Goal: Transaction & Acquisition: Book appointment/travel/reservation

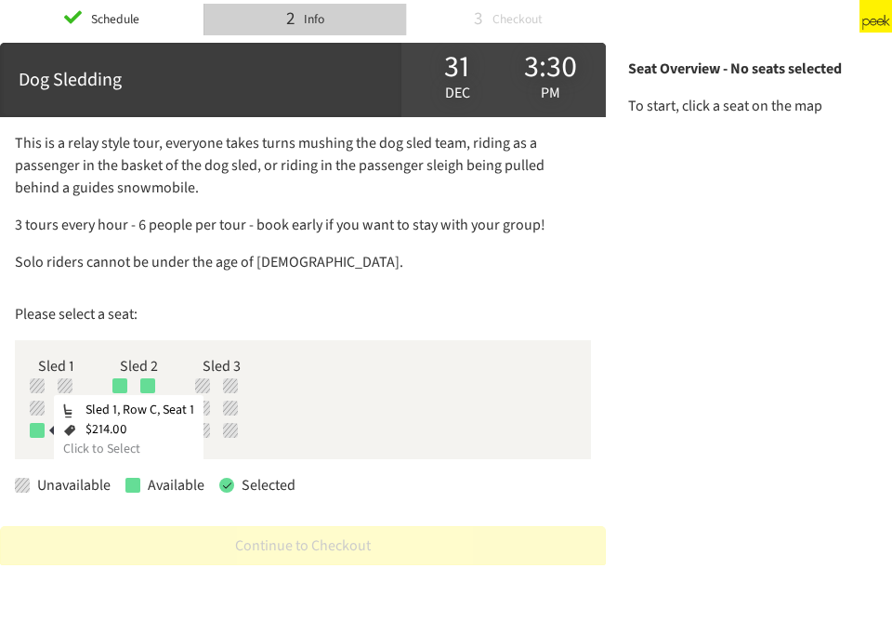
click at [33, 432] on div at bounding box center [37, 430] width 15 height 15
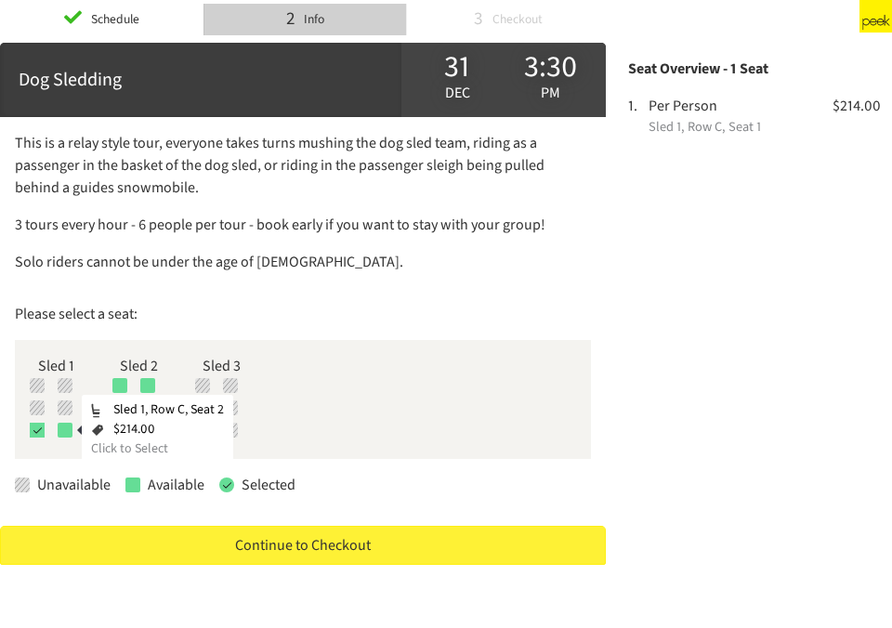
click at [71, 428] on div at bounding box center [65, 430] width 15 height 15
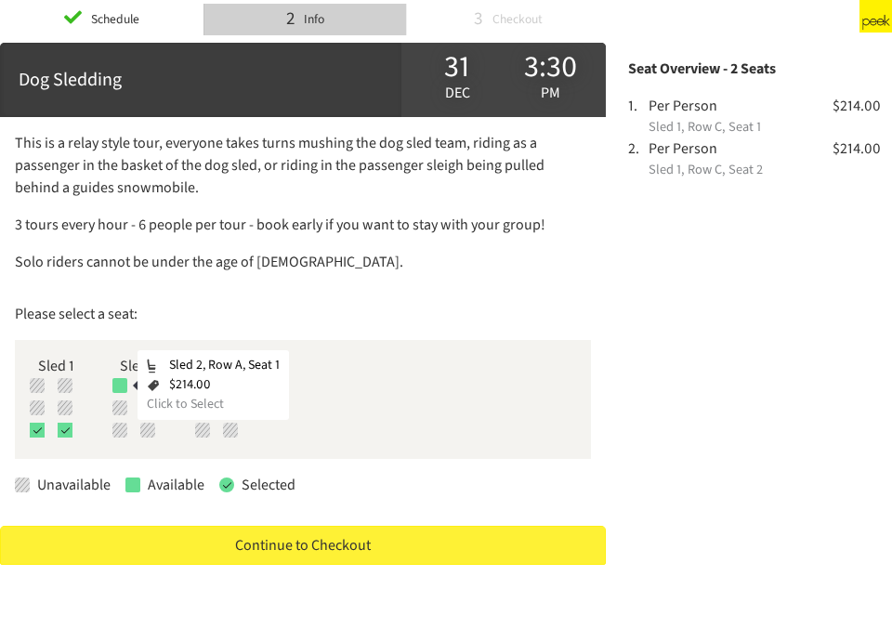
click at [120, 385] on div at bounding box center [119, 385] width 15 height 15
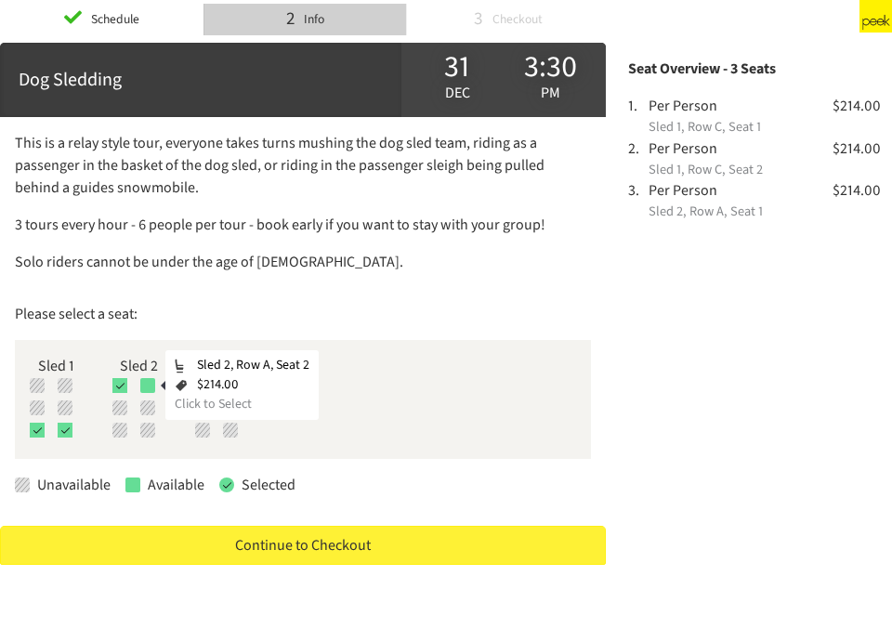
click at [152, 385] on div at bounding box center [147, 385] width 15 height 15
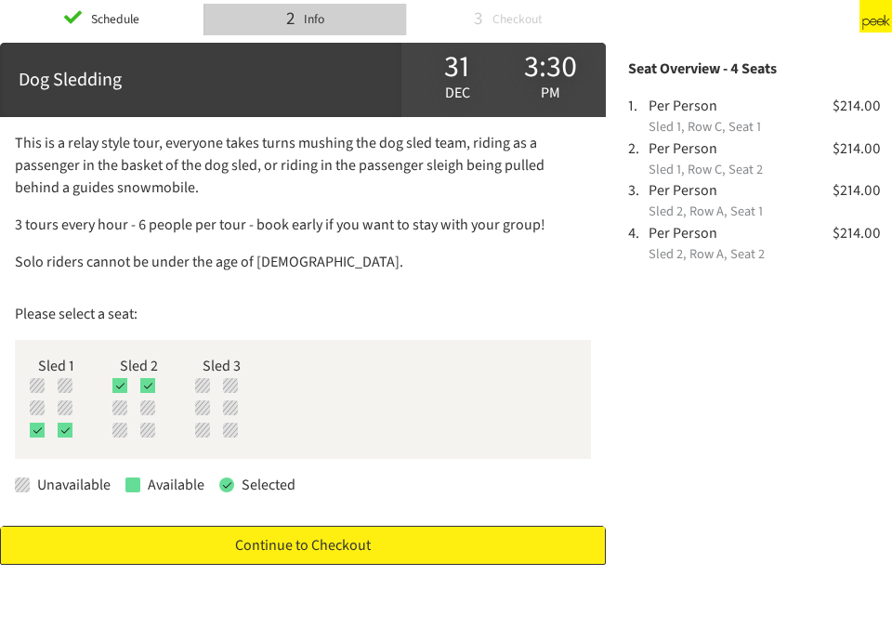
click at [315, 539] on link "Continue to Checkout" at bounding box center [303, 545] width 606 height 39
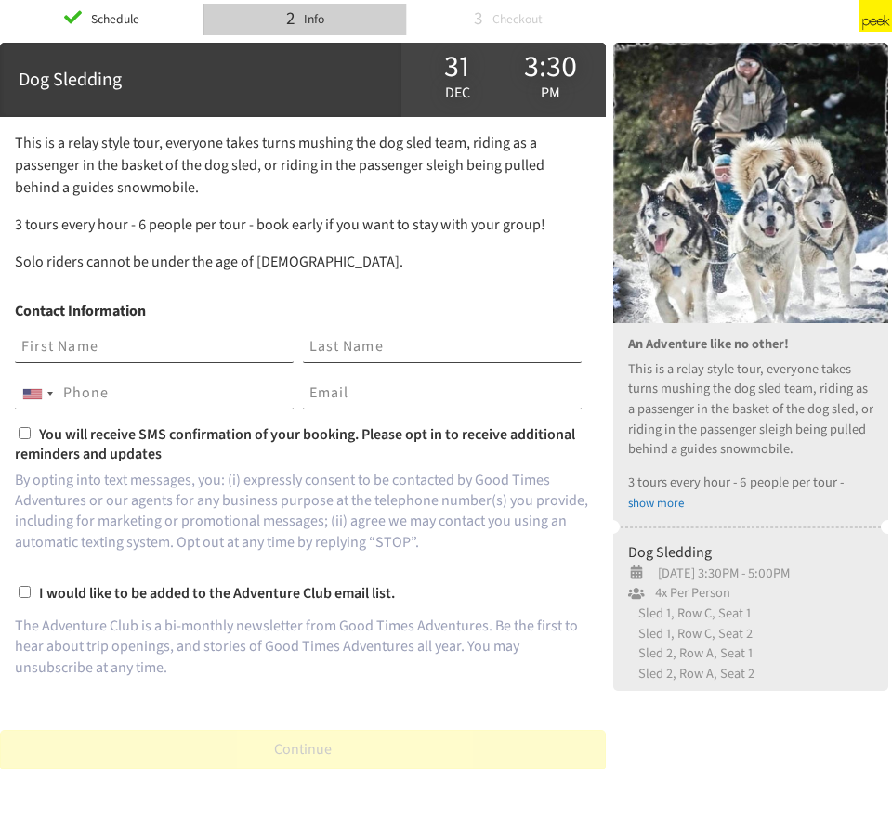
click at [100, 360] on input "text" at bounding box center [154, 348] width 279 height 32
type input "[PERSON_NAME]"
click at [104, 386] on input "tel" at bounding box center [154, 394] width 279 height 32
type input "[PHONE_NUMBER]"
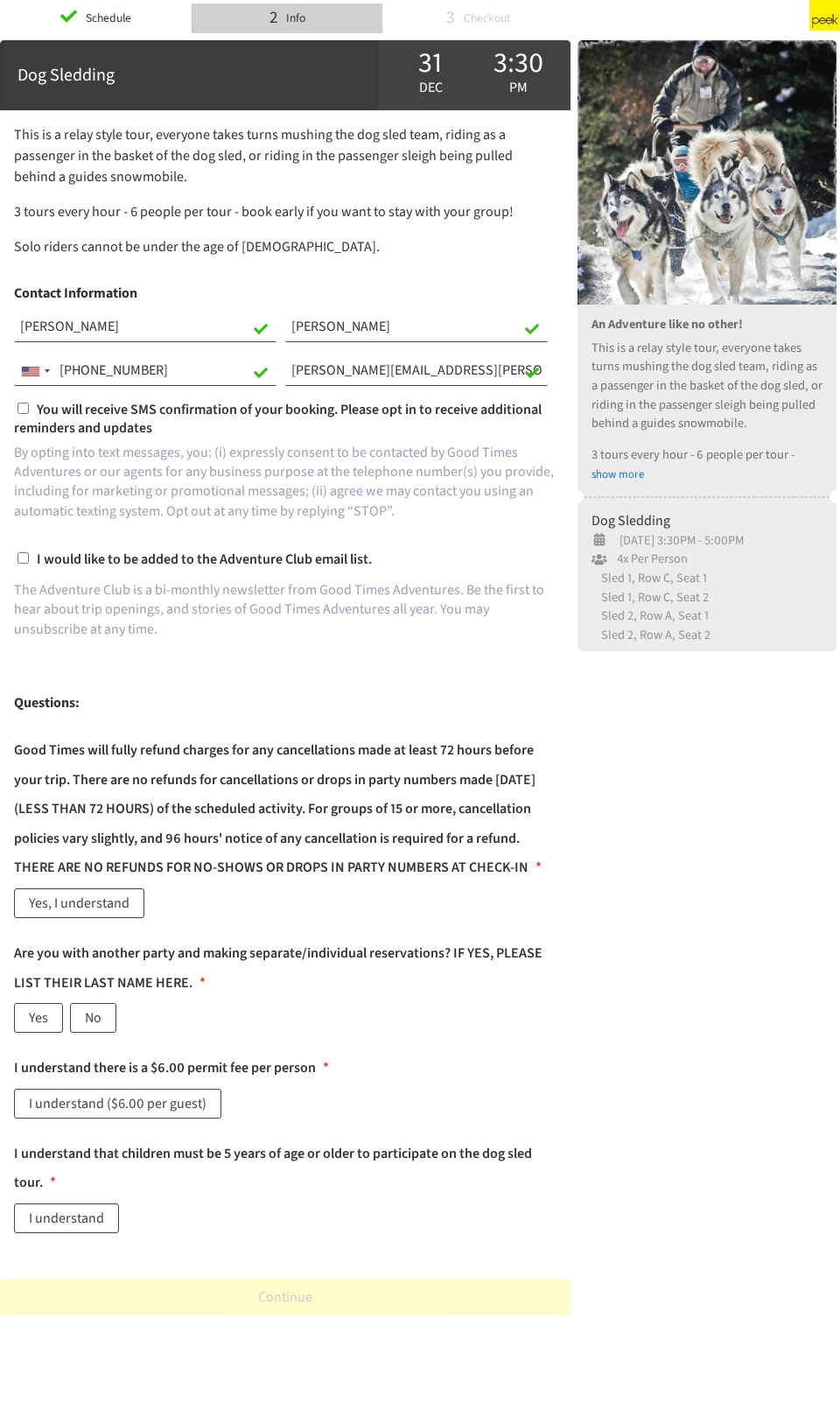
type input "[PERSON_NAME][EMAIL_ADDRESS][PERSON_NAME][DOMAIN_NAME]"
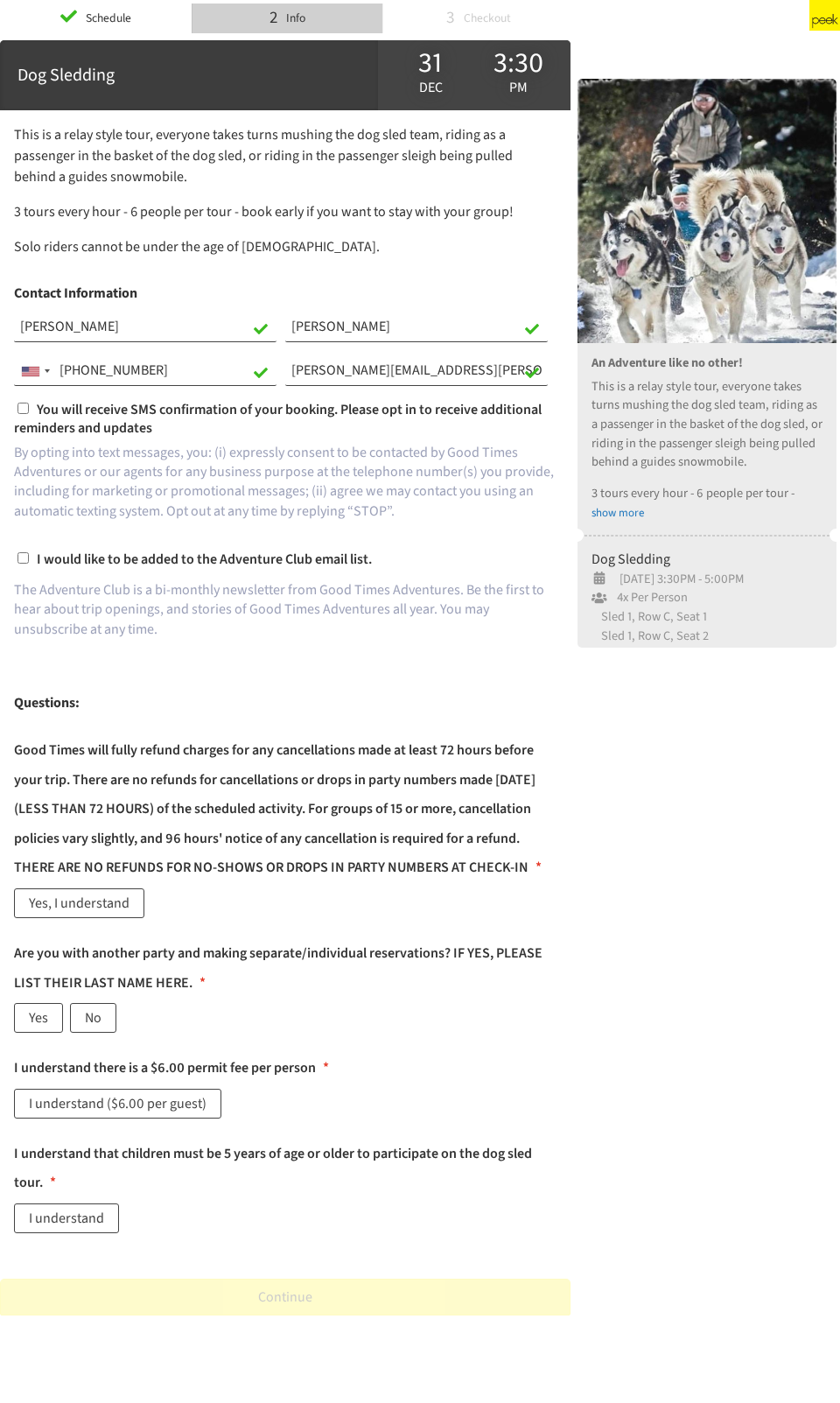
click at [22, 413] on input "You will receive SMS confirmation of your booking. Please opt in to receive add…" at bounding box center [24, 408] width 11 height 11
checkbox input "true"
click at [249, 519] on p "By opting into text messages, you: (i) expressly consent to be contacted by Goo…" at bounding box center [285, 482] width 542 height 79
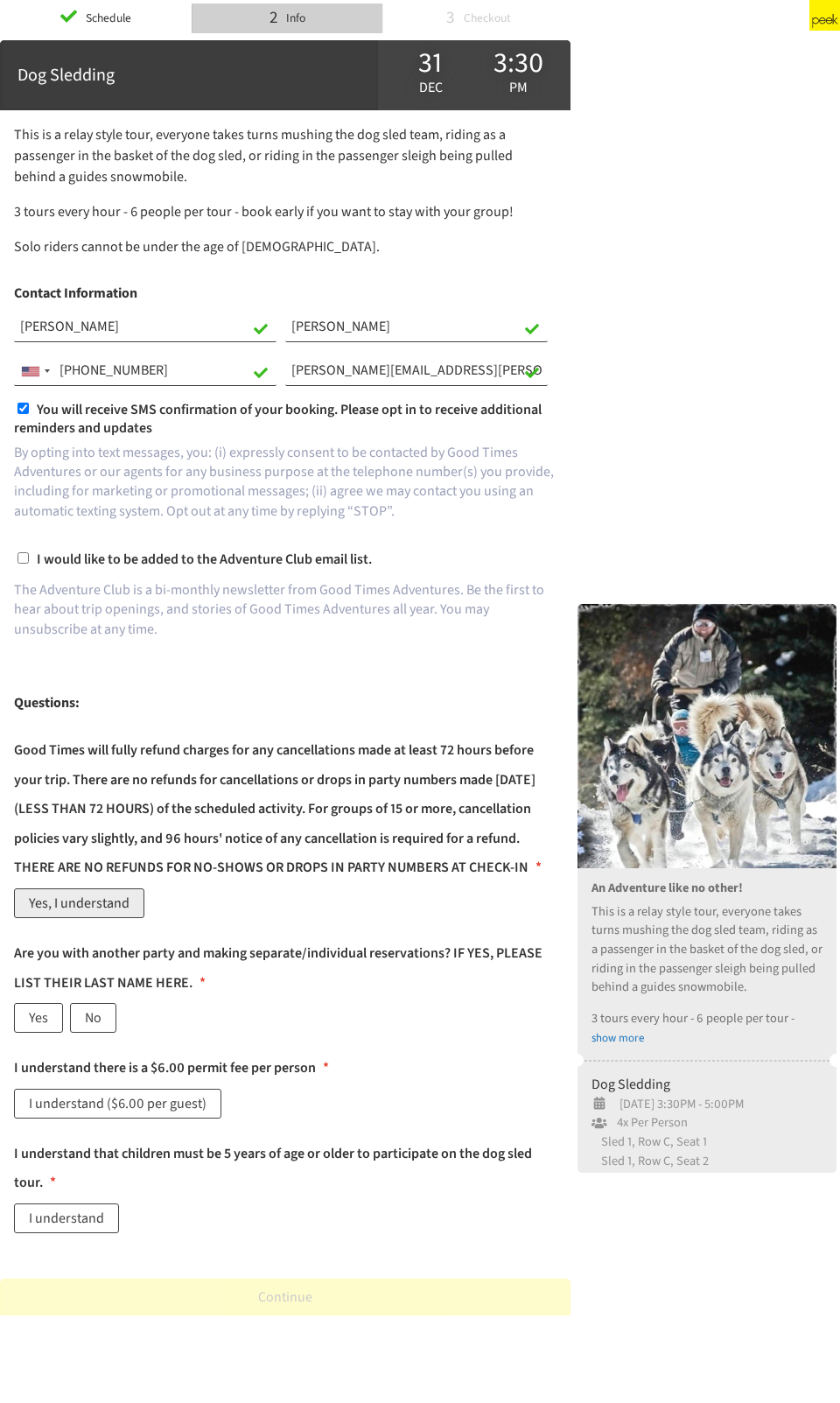
click at [105, 562] on label "Yes, I understand" at bounding box center [79, 904] width 130 height 30
click at [357, 562] on div "Good Times will fully refund charges for any cancellations made at least 72 hou…" at bounding box center [285, 830] width 542 height 189
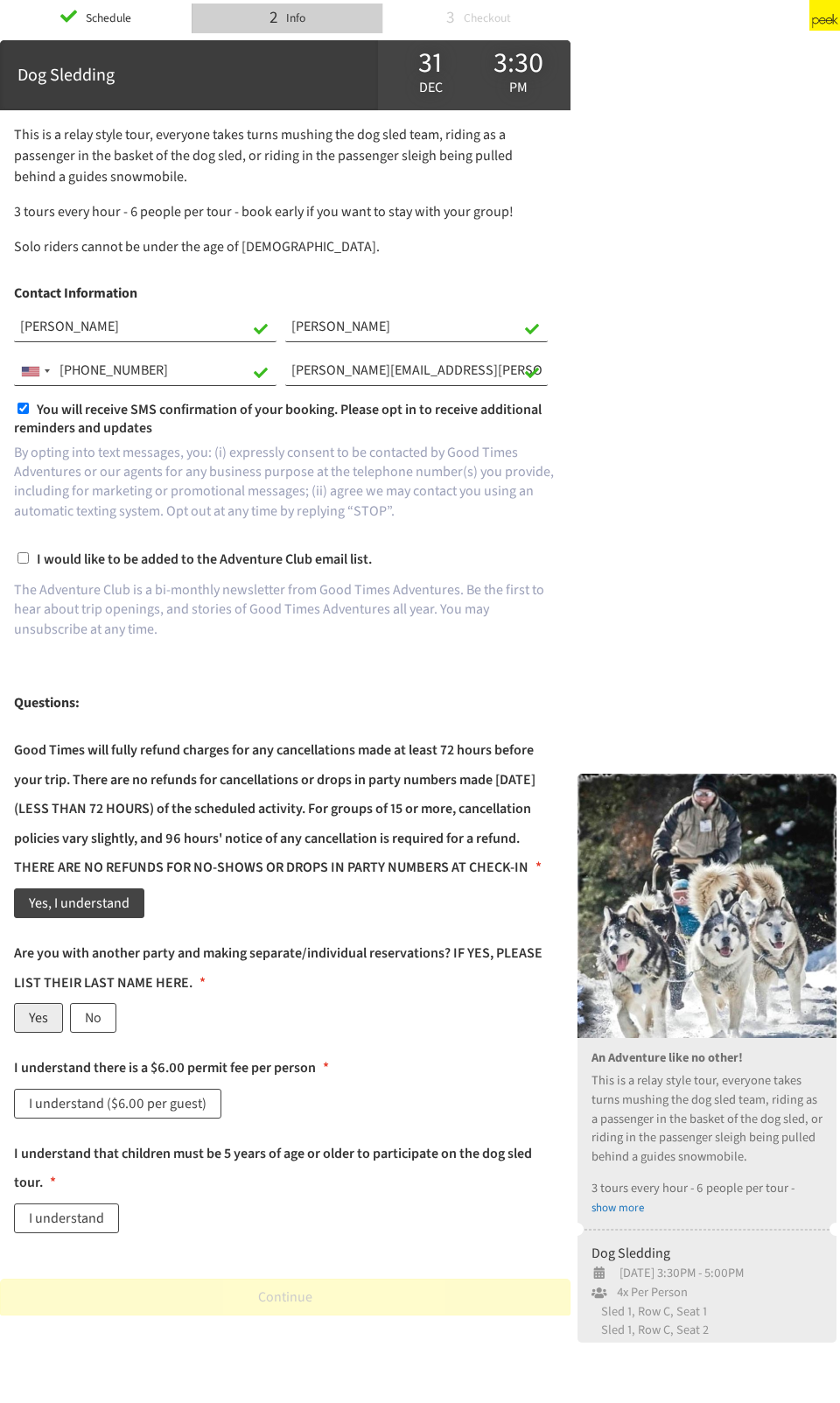
click at [40, 562] on label "Yes" at bounding box center [39, 1019] width 49 height 30
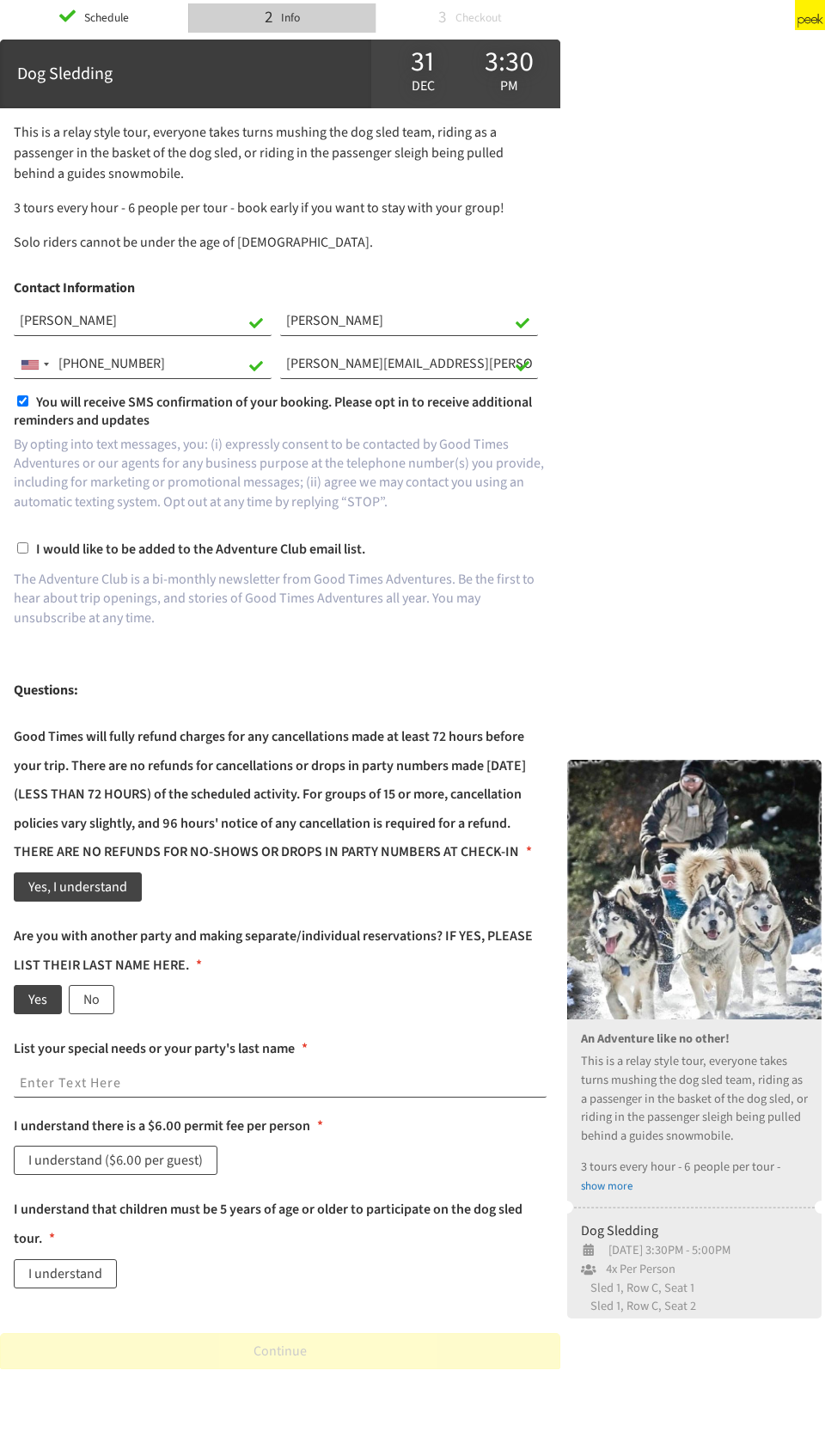
click at [171, 551] on input "text" at bounding box center [280, 1084] width 533 height 30
type input "We will be coming with [PERSON_NAME] who scheduled an earlier time"
click at [166, 551] on label "I understand ($6.00 per guest)" at bounding box center [116, 1160] width 203 height 30
click at [352, 551] on div "I understand ($6.00 per guest)" at bounding box center [280, 1163] width 533 height 36
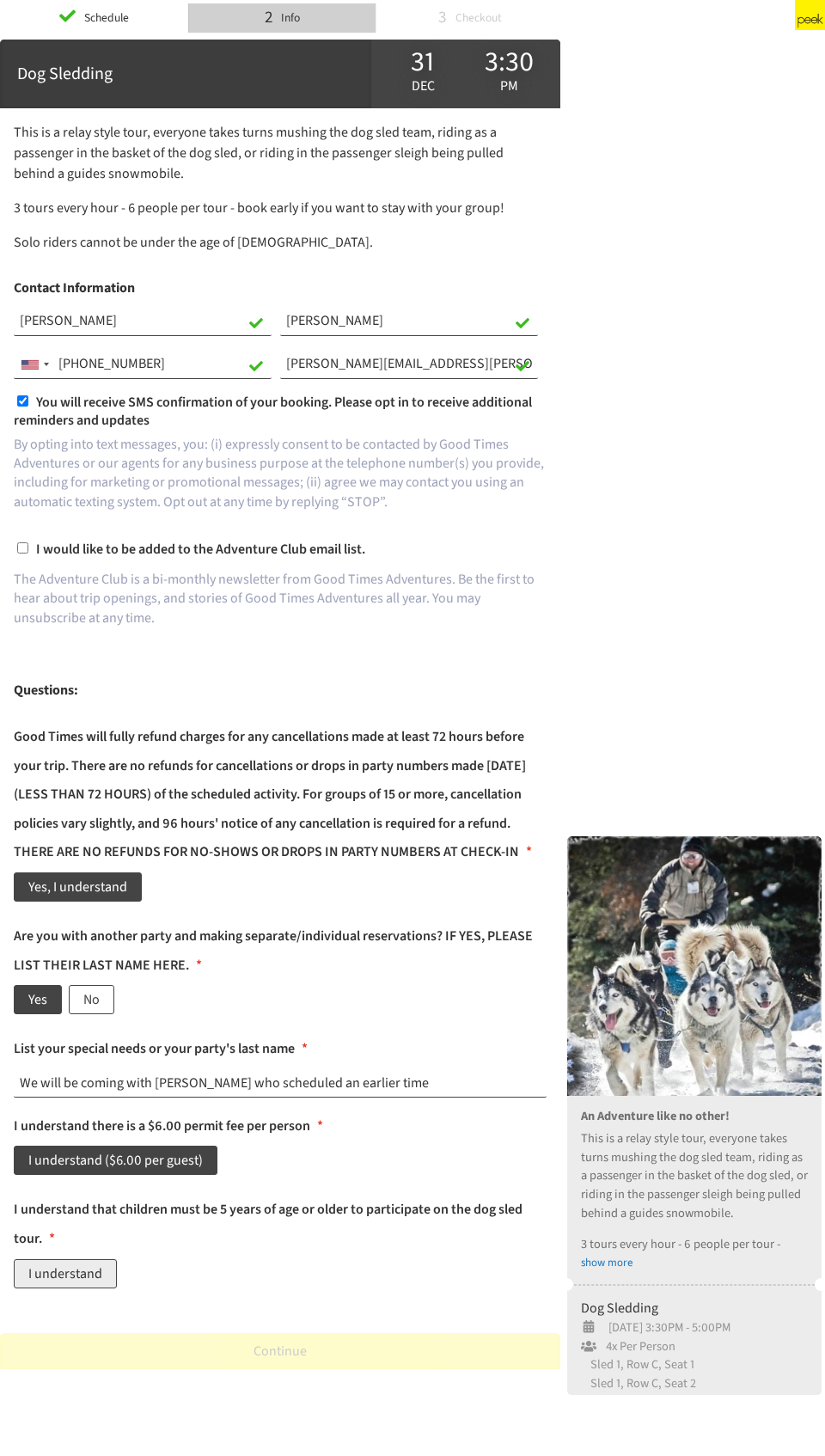
click at [46, 551] on label "I understand" at bounding box center [65, 1274] width 103 height 30
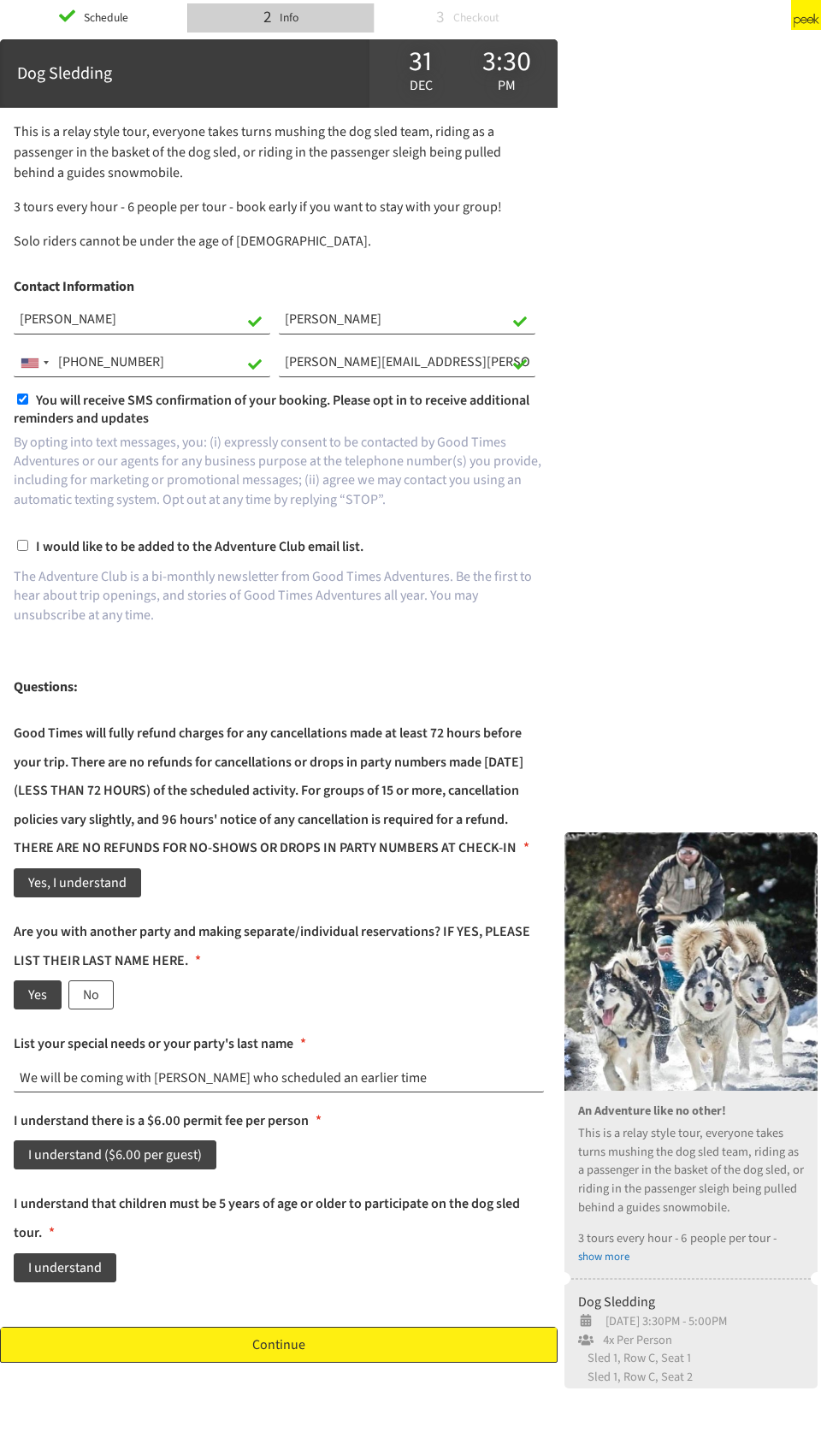
click at [243, 549] on link "Continue" at bounding box center [279, 1345] width 558 height 36
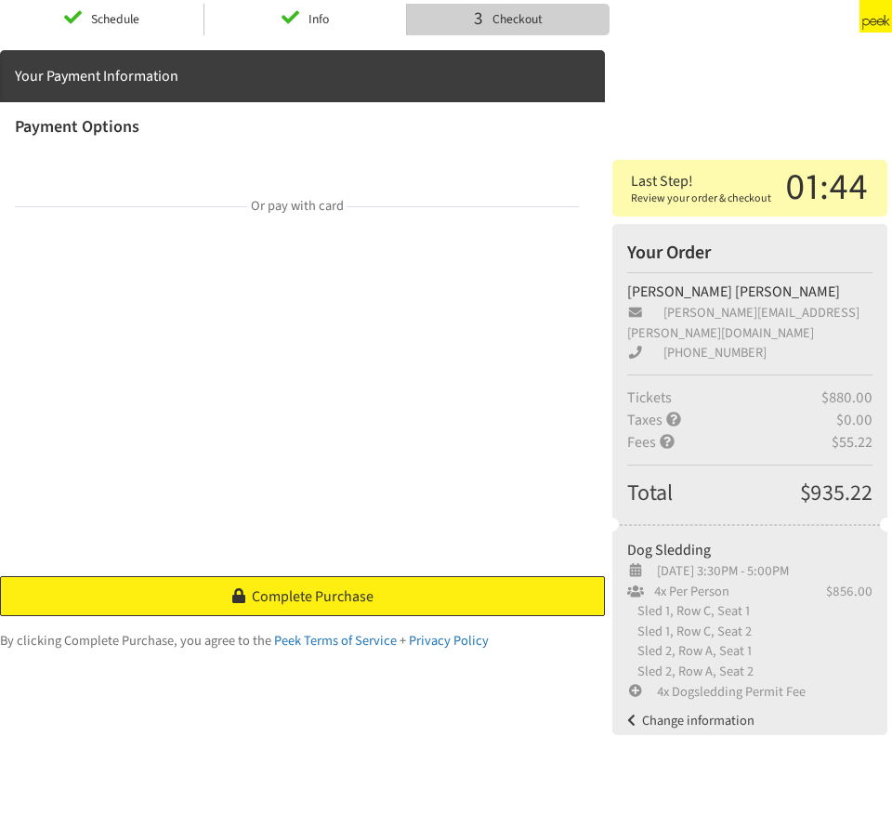
click at [373, 587] on link "Complete Purchase" at bounding box center [302, 596] width 605 height 40
